Goal: Task Accomplishment & Management: Manage account settings

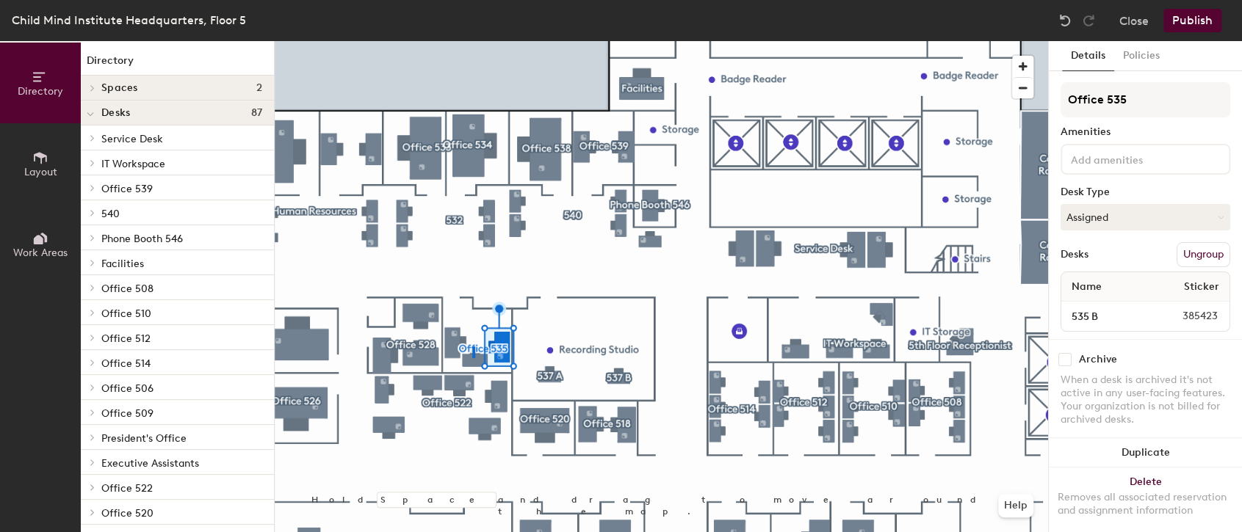
click at [474, 41] on div at bounding box center [661, 41] width 773 height 0
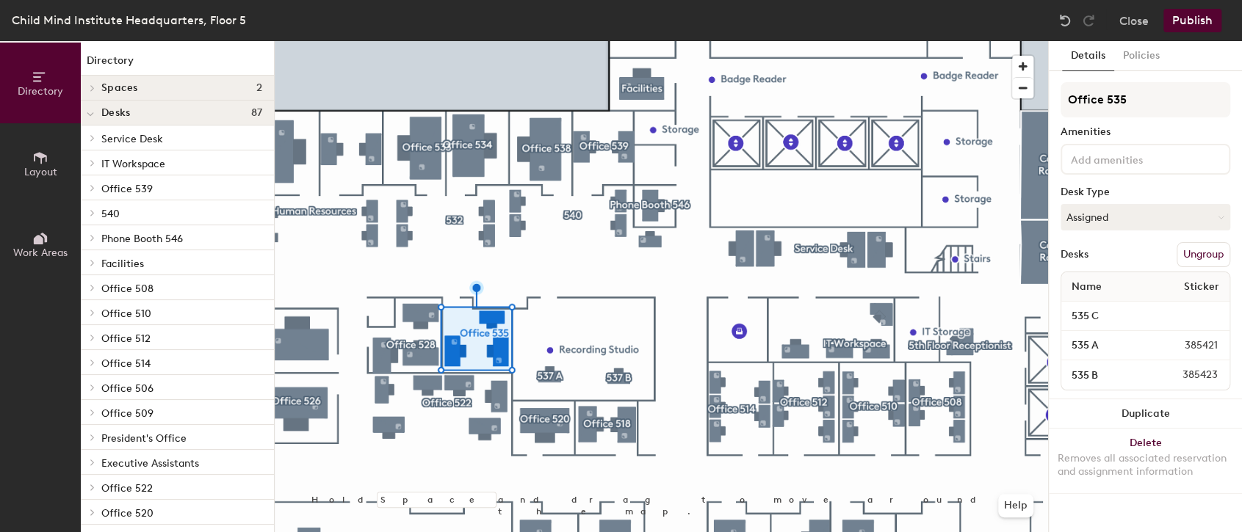
click at [542, 41] on div at bounding box center [661, 41] width 773 height 0
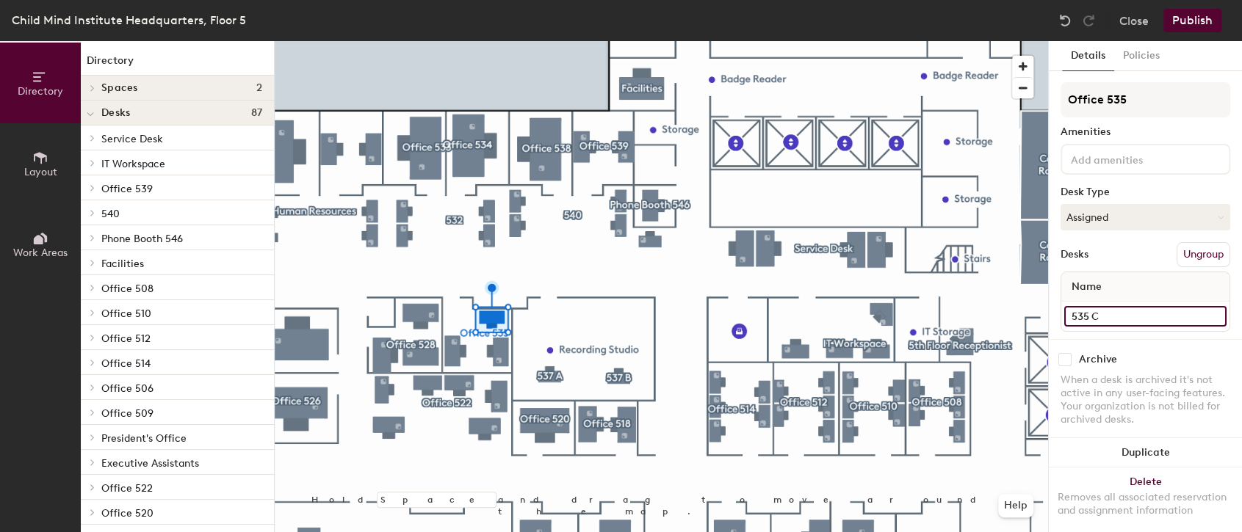
click at [1196, 317] on input "535 C" at bounding box center [1145, 316] width 162 height 21
click at [1152, 313] on input "535 C" at bounding box center [1145, 316] width 162 height 21
type input "535 A"
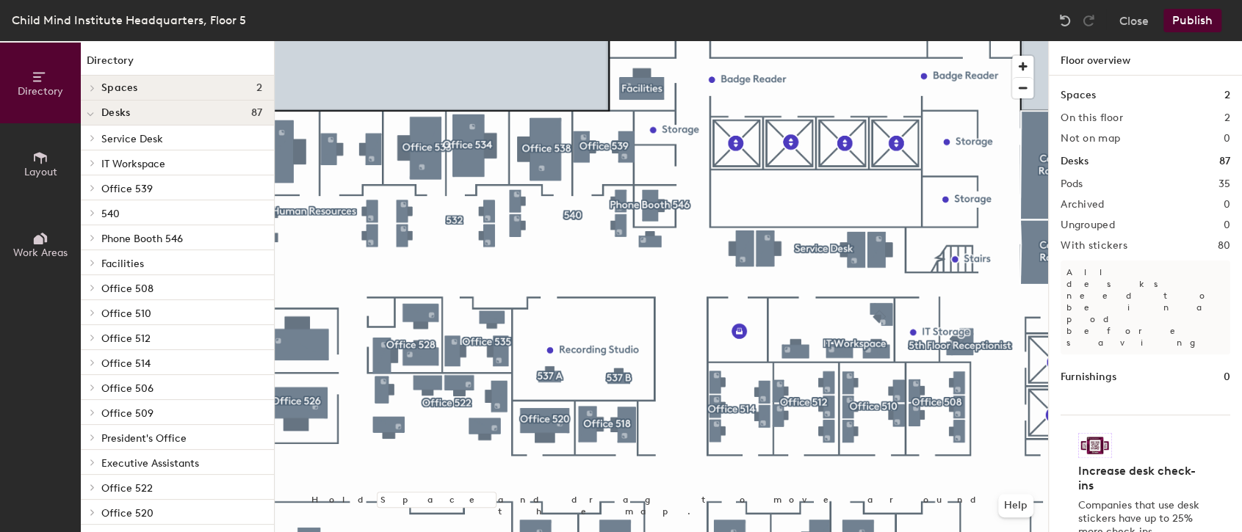
click at [482, 41] on div at bounding box center [661, 41] width 773 height 0
click at [1187, 18] on button "Publish" at bounding box center [1192, 21] width 58 height 24
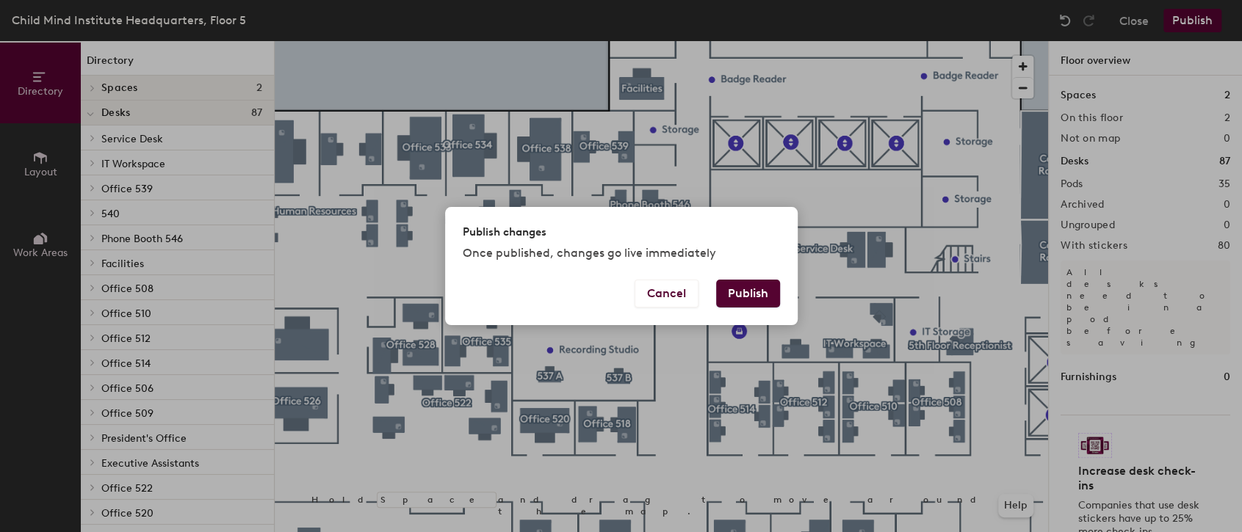
click at [766, 300] on button "Publish" at bounding box center [748, 294] width 64 height 28
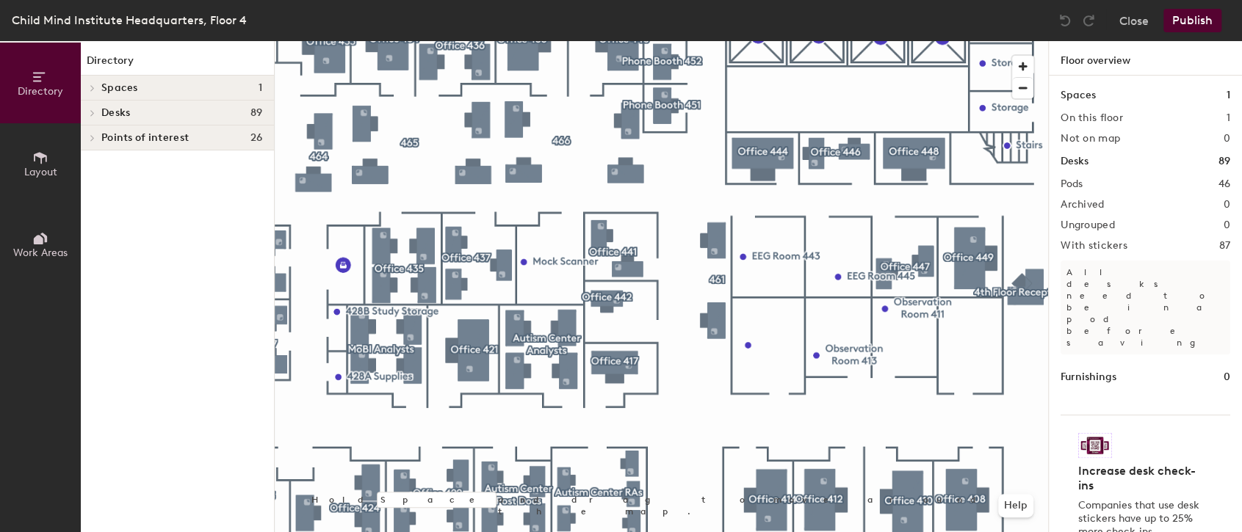
click at [209, 15] on div "Child Mind Institute Headquarters, Floor 4" at bounding box center [129, 20] width 235 height 18
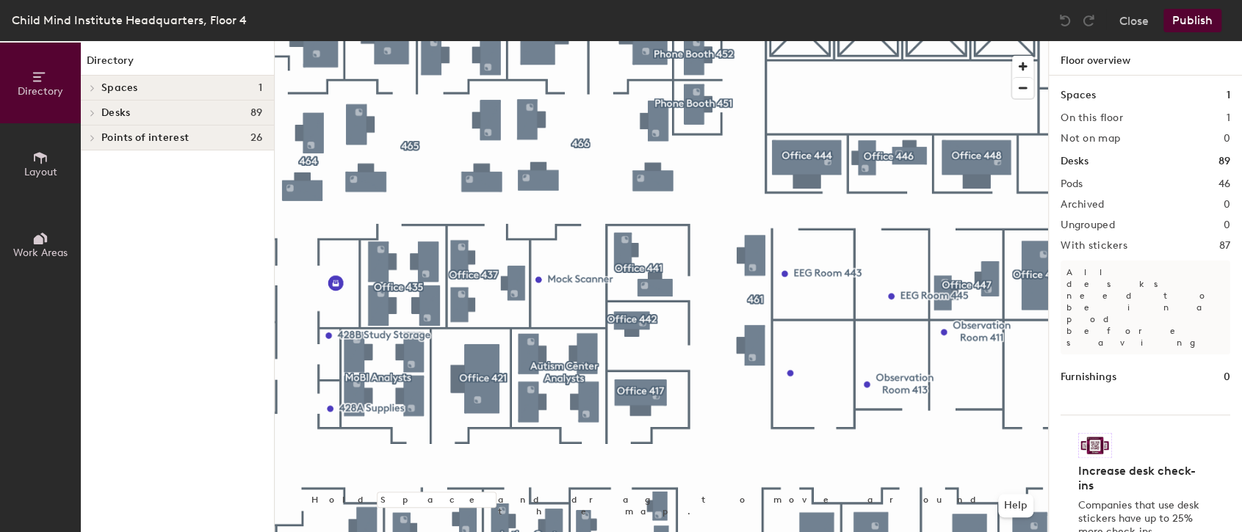
click at [1200, 15] on button "Publish" at bounding box center [1192, 21] width 58 height 24
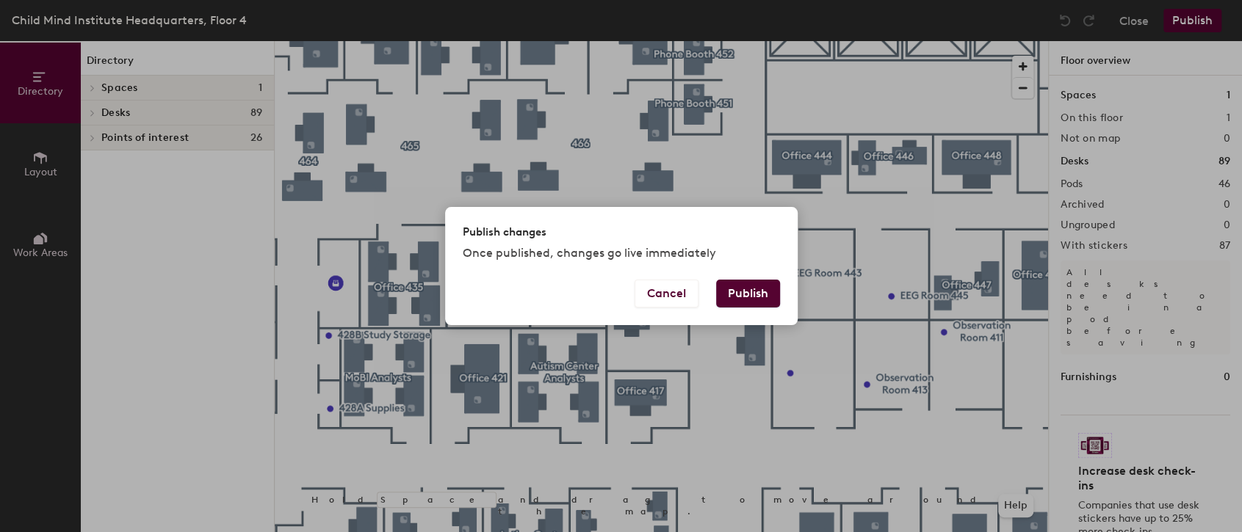
click at [759, 289] on button "Publish" at bounding box center [748, 294] width 64 height 28
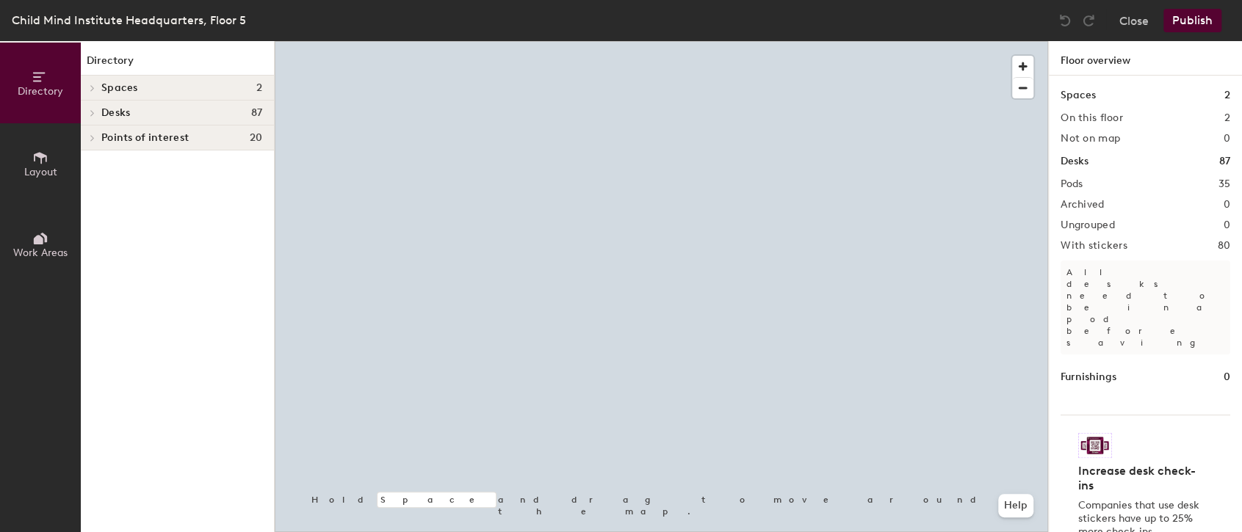
click at [643, 41] on div at bounding box center [661, 41] width 773 height 0
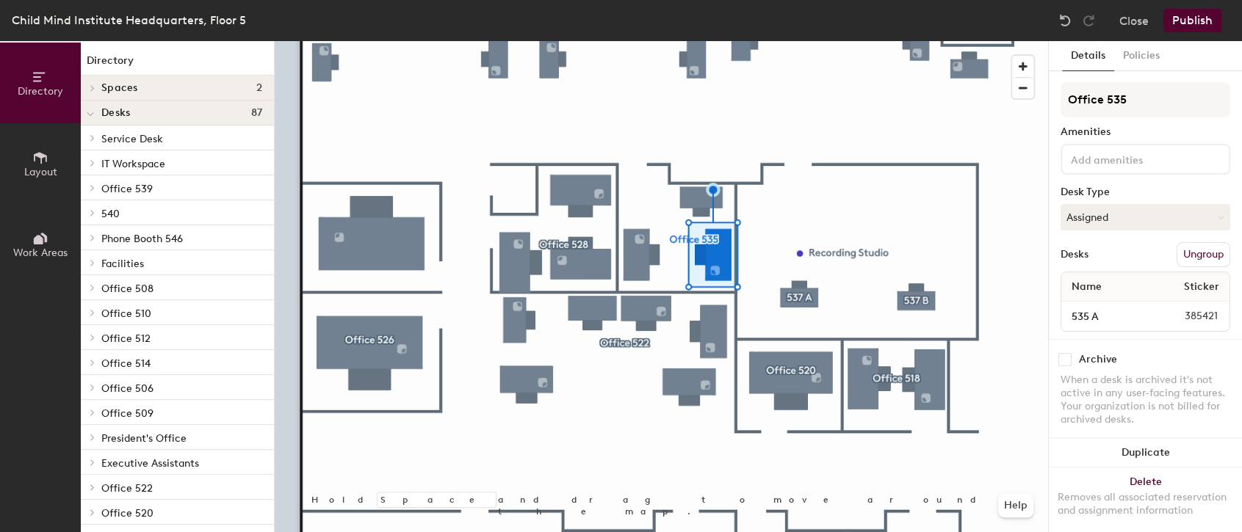
click at [1205, 317] on span "385421" at bounding box center [1187, 316] width 77 height 16
click at [1197, 313] on span "385421" at bounding box center [1187, 316] width 77 height 16
click at [1196, 311] on span "385421" at bounding box center [1187, 316] width 77 height 16
click at [1113, 311] on input "535 A" at bounding box center [1106, 316] width 85 height 21
click at [1130, 313] on input "535 A" at bounding box center [1106, 316] width 85 height 21
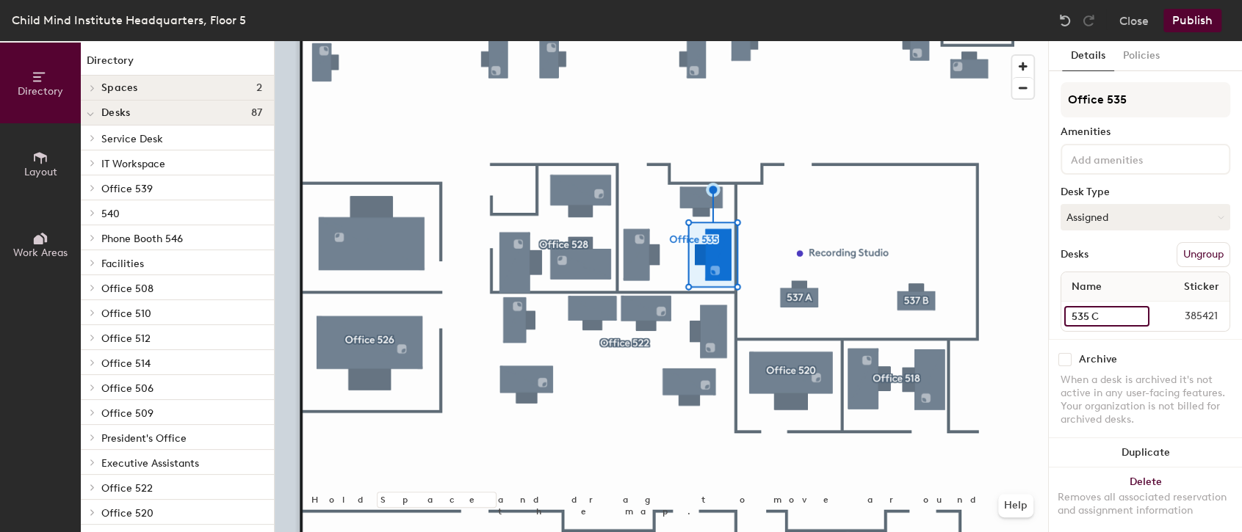
type input "535 C"
click at [1180, 17] on button "Publish" at bounding box center [1192, 21] width 58 height 24
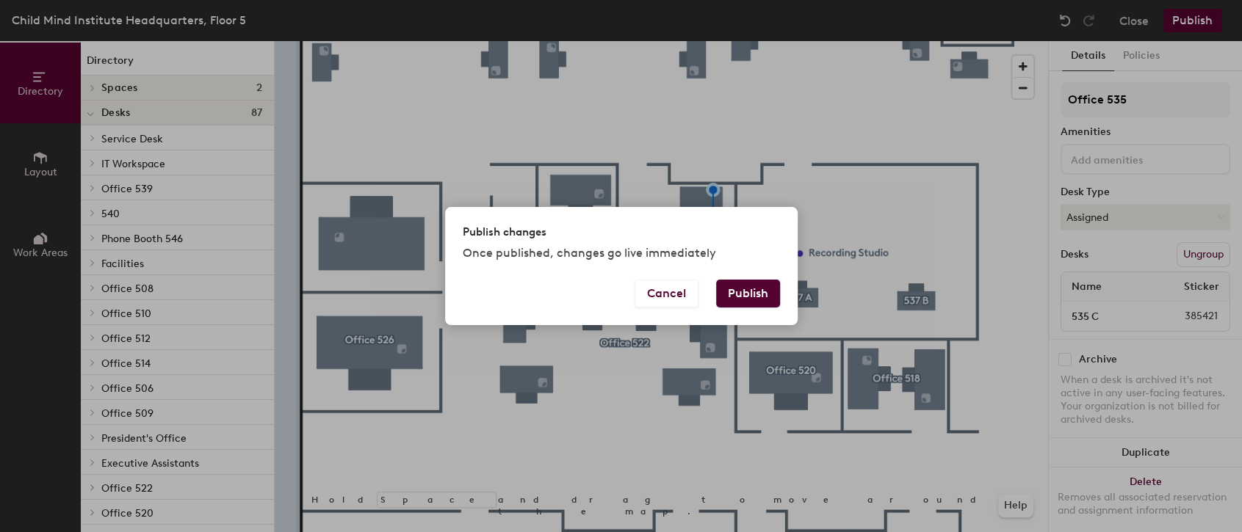
click at [745, 298] on button "Publish" at bounding box center [748, 294] width 64 height 28
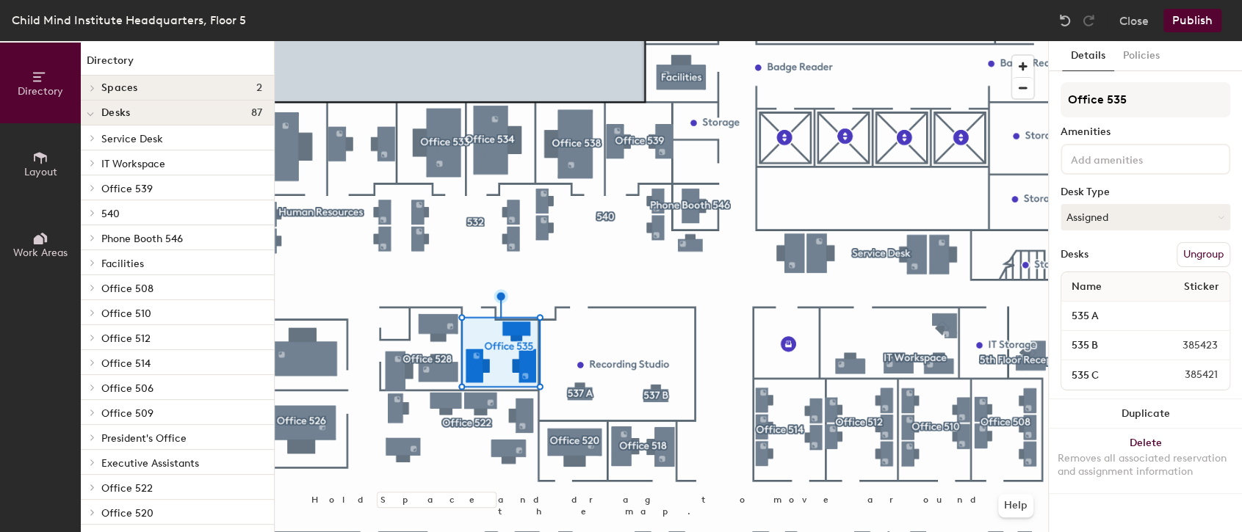
click at [1183, 15] on button "Publish" at bounding box center [1192, 21] width 58 height 24
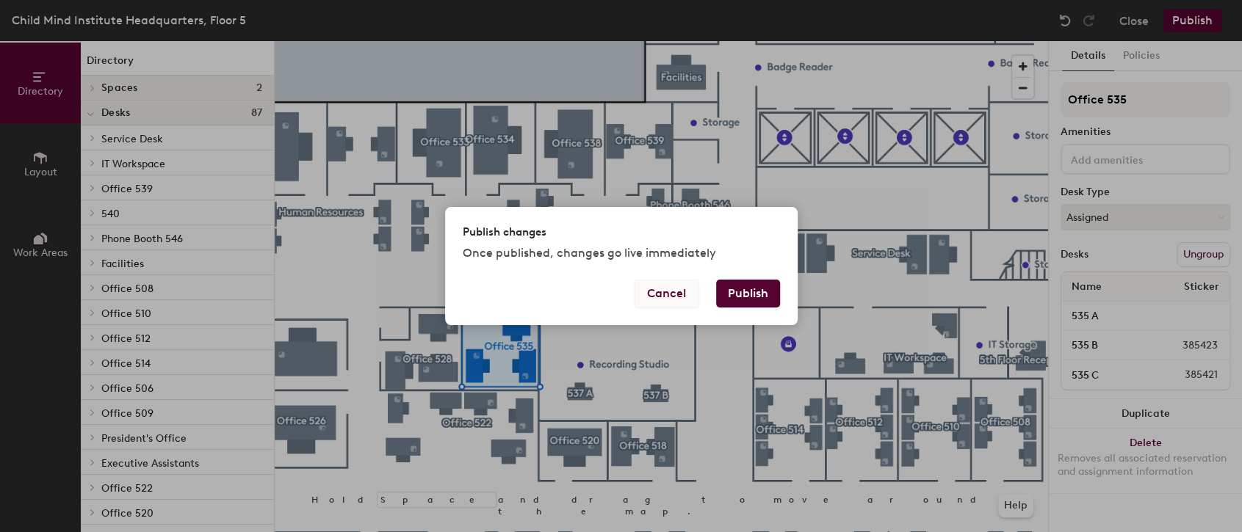
click at [673, 297] on button "Cancel" at bounding box center [667, 294] width 64 height 28
